Goal: Find specific page/section: Find specific page/section

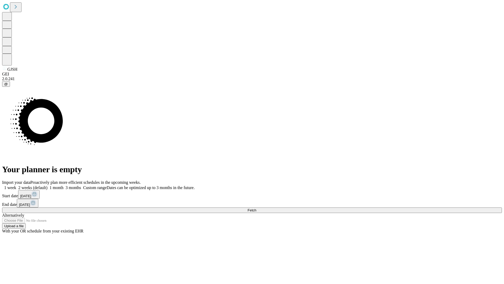
click at [256, 208] on span "Fetch" at bounding box center [252, 210] width 9 height 4
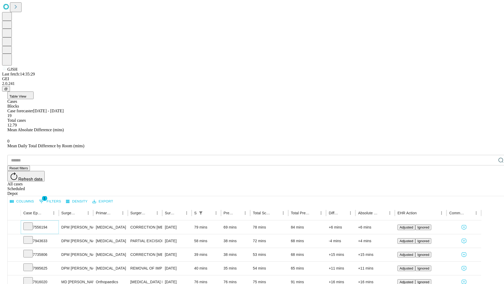
click at [31, 223] on icon at bounding box center [27, 225] width 5 height 5
